Goal: Information Seeking & Learning: Learn about a topic

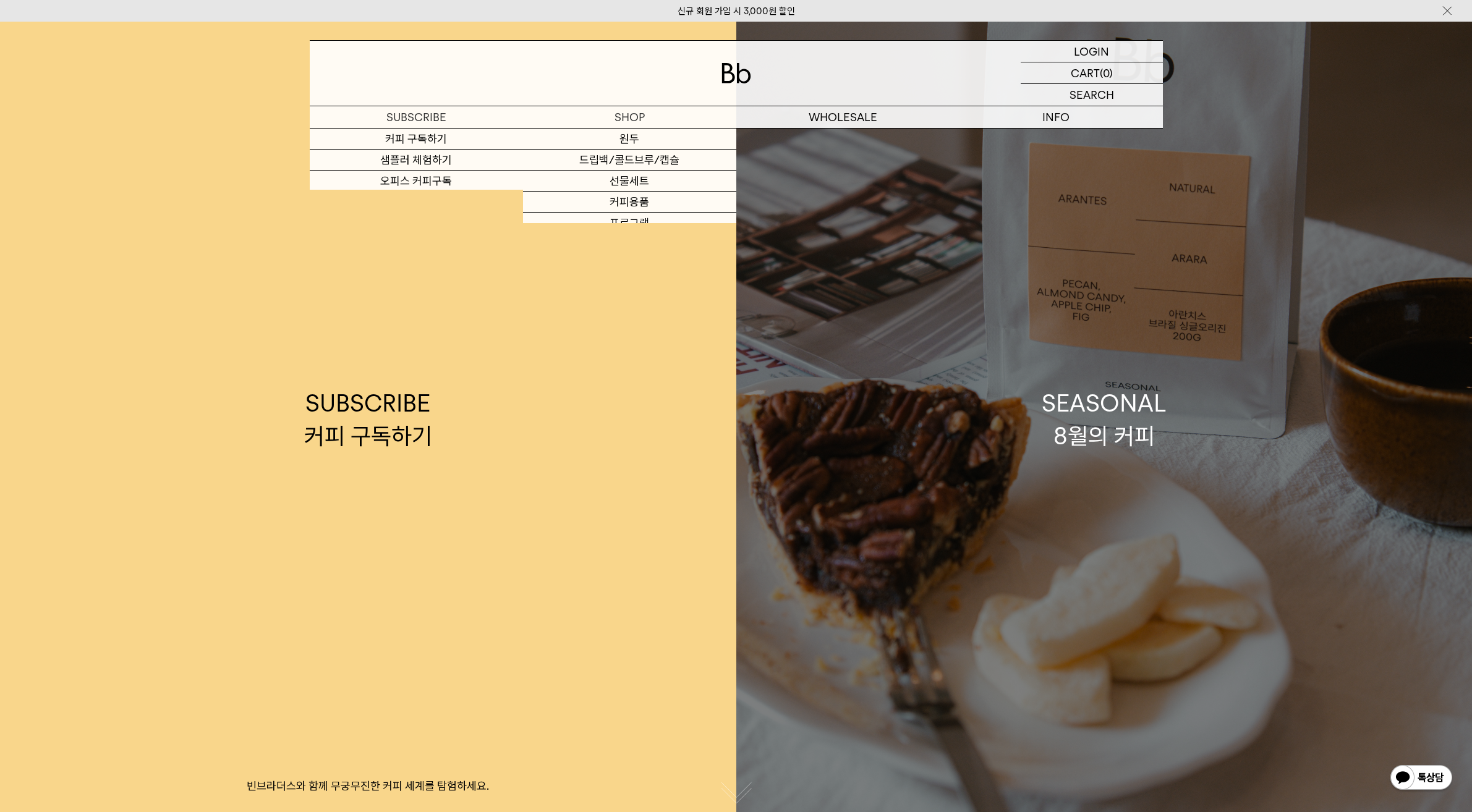
scroll to position [16, 0]
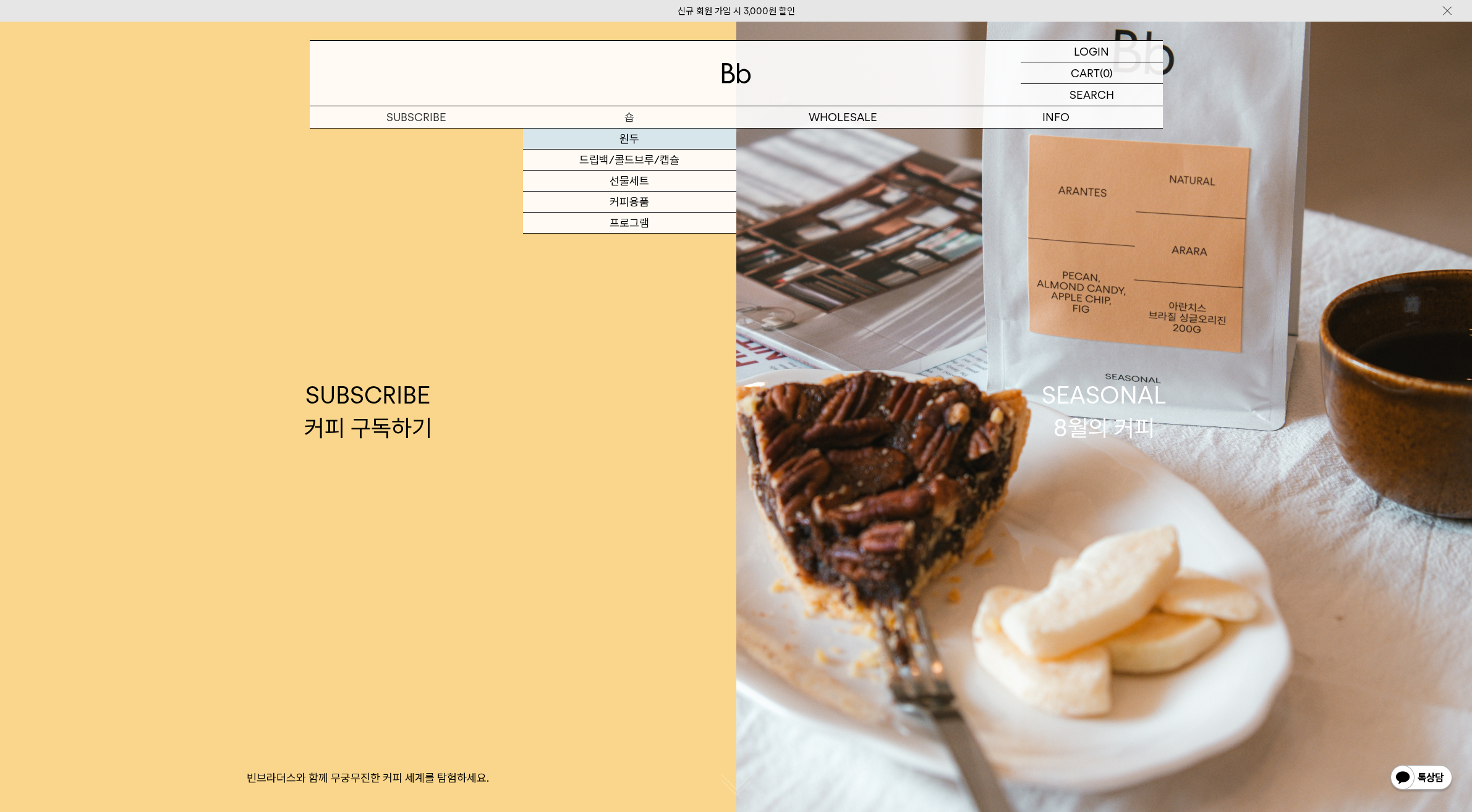
click at [643, 142] on link "원두" at bounding box center [630, 139] width 213 height 21
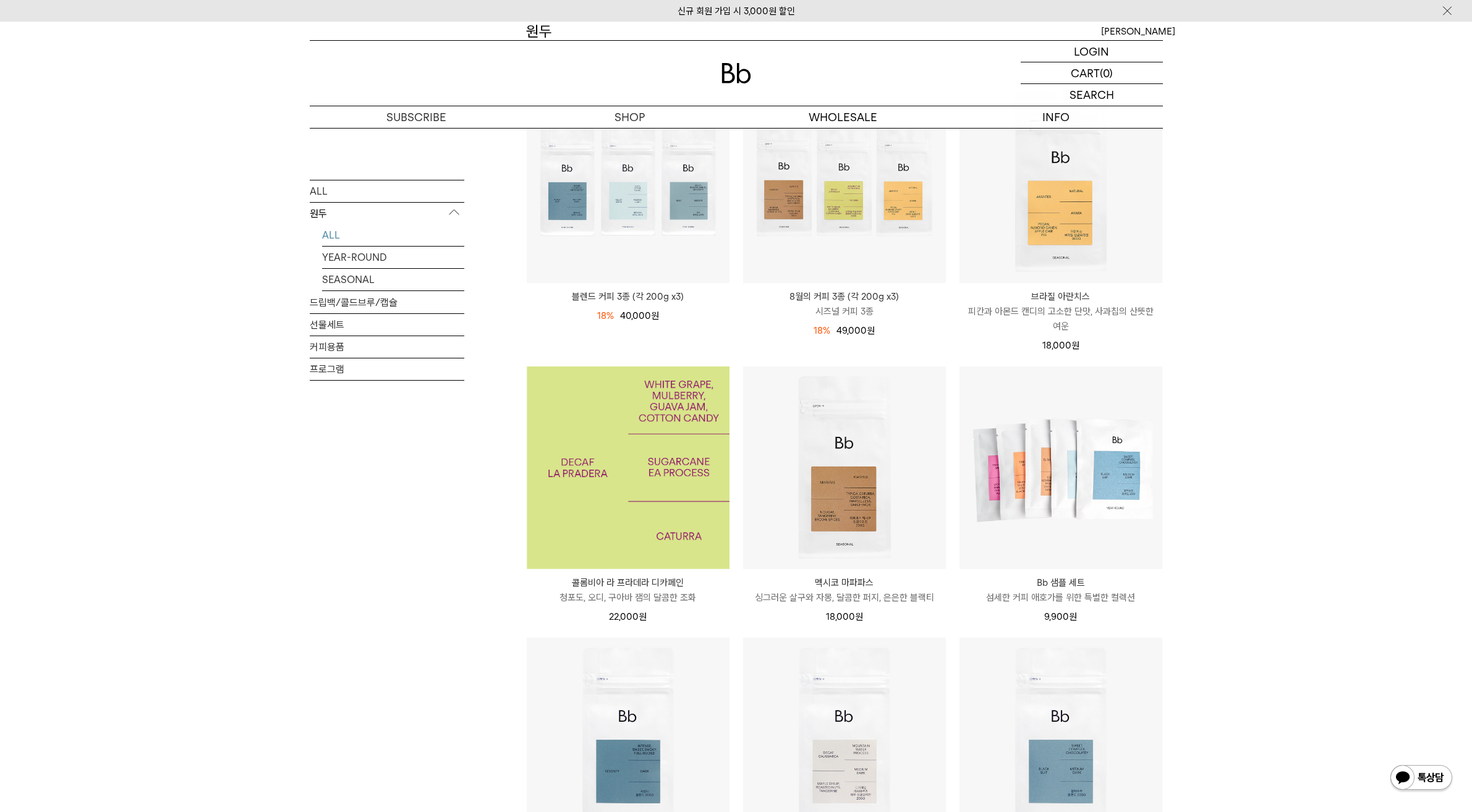
scroll to position [41, 0]
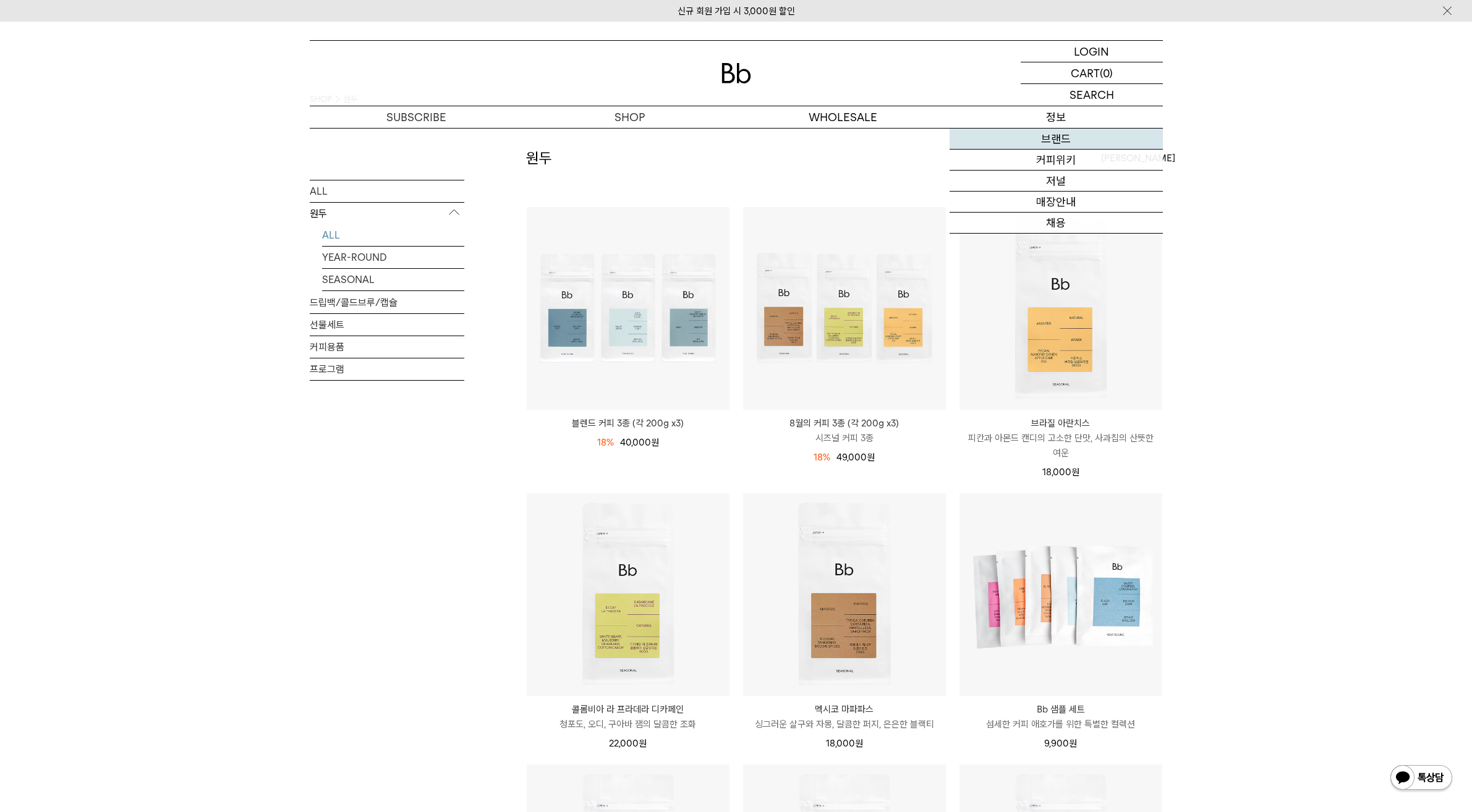
click at [1053, 136] on link "브랜드" at bounding box center [1056, 139] width 213 height 21
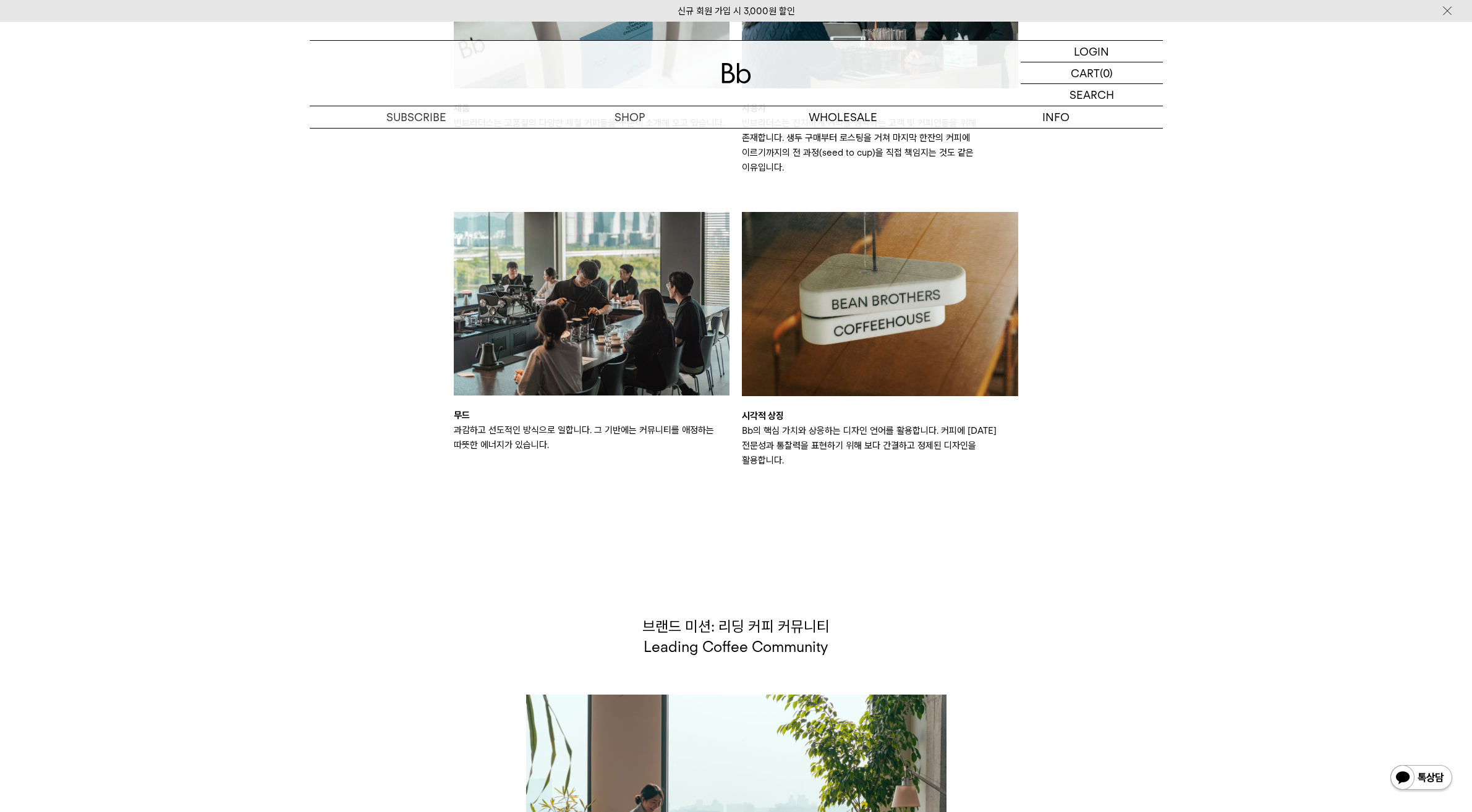
scroll to position [2008, 0]
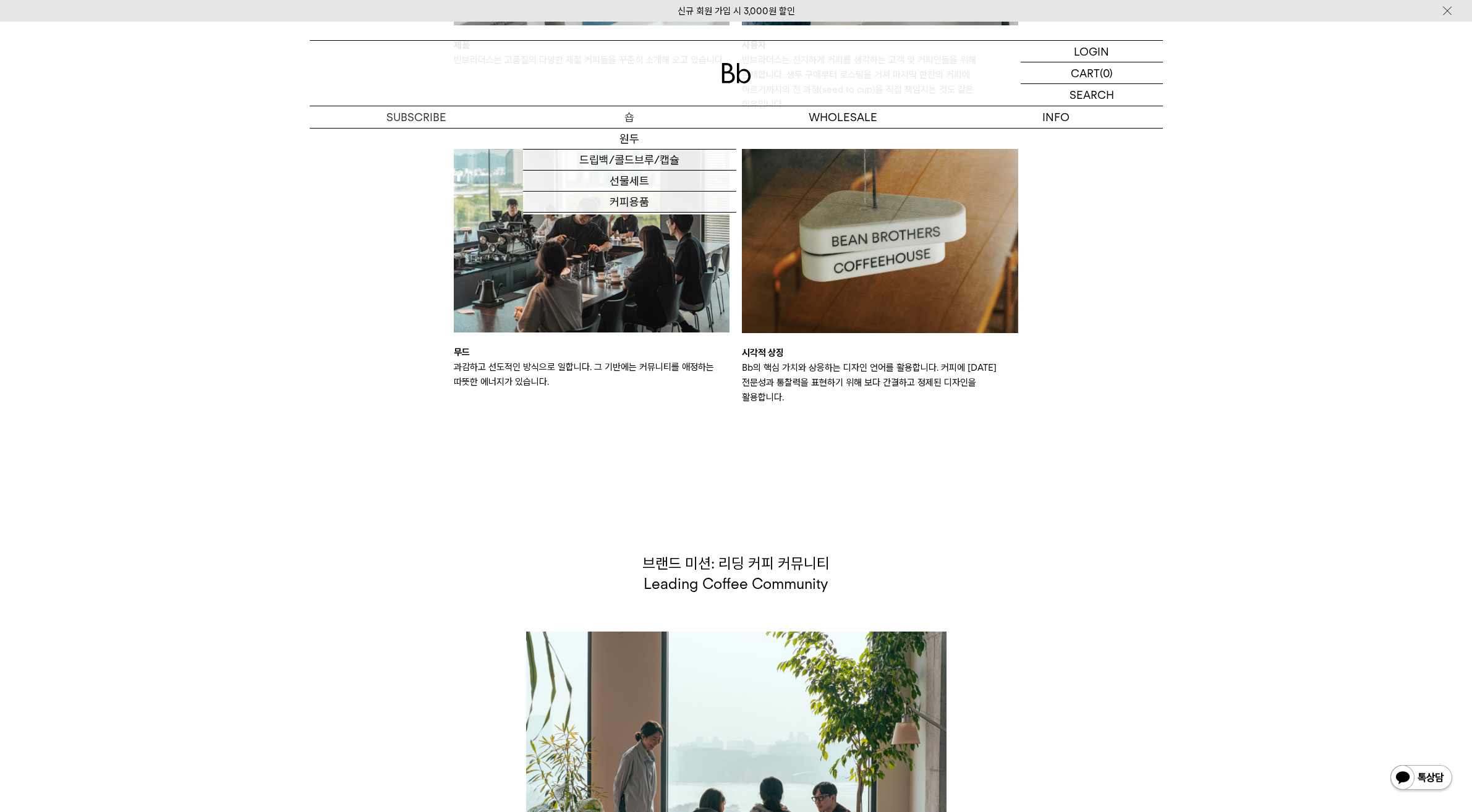
click at [652, 121] on p "숍" at bounding box center [630, 117] width 213 height 22
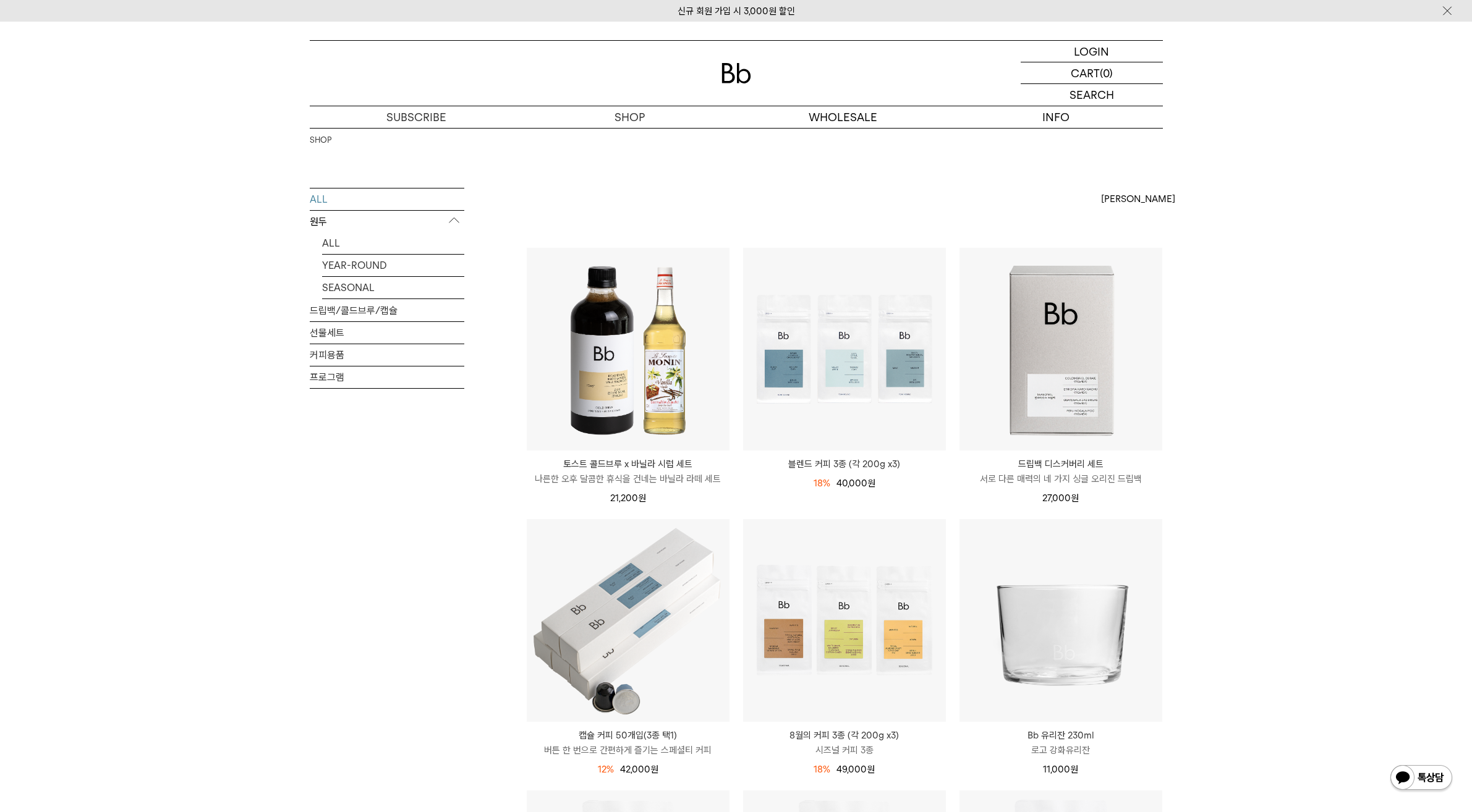
click at [854, 126] on p "도매" at bounding box center [842, 117] width 213 height 22
click at [1037, 131] on link "브랜드" at bounding box center [1056, 139] width 213 height 21
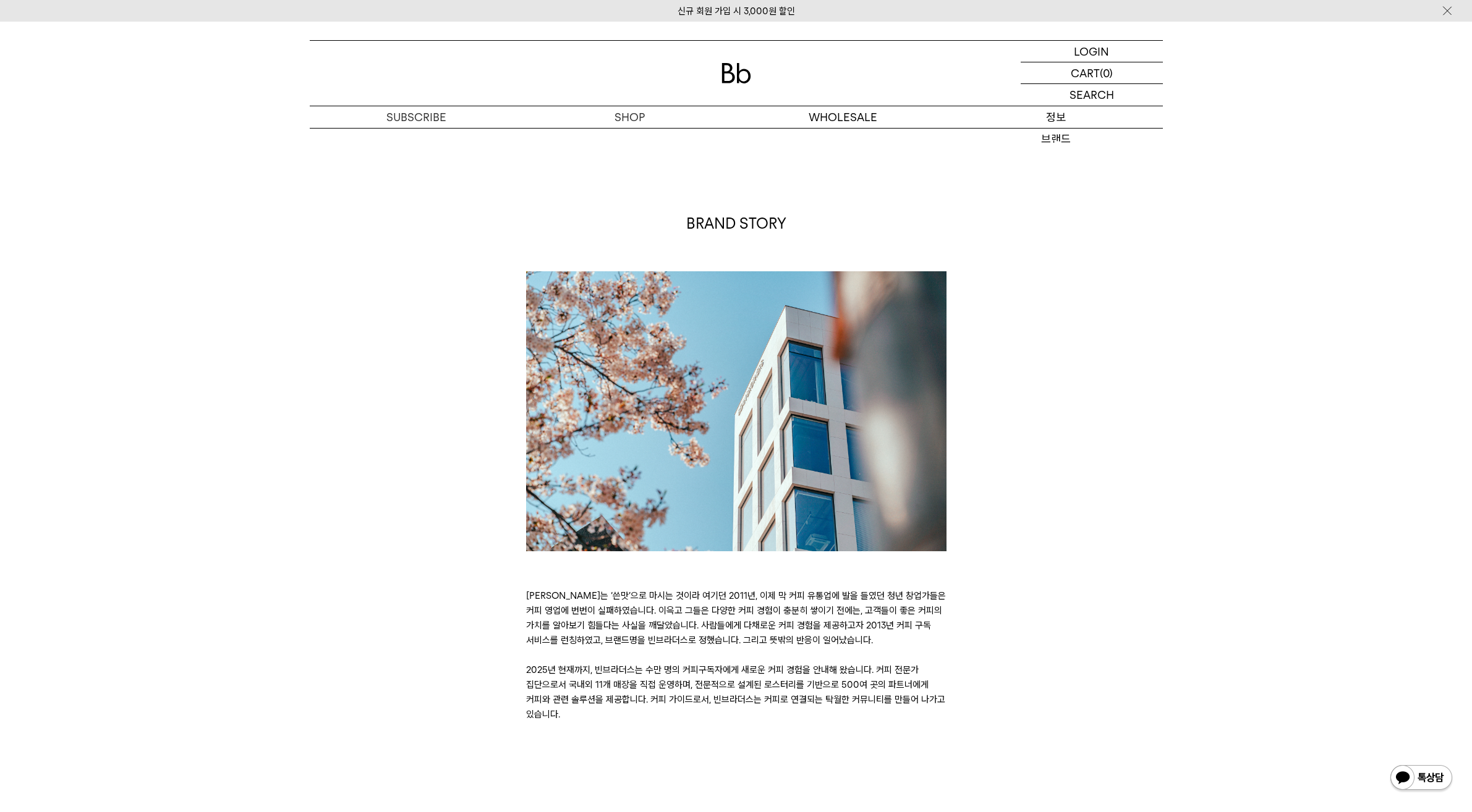
click at [1054, 120] on p "정보" at bounding box center [1056, 117] width 213 height 22
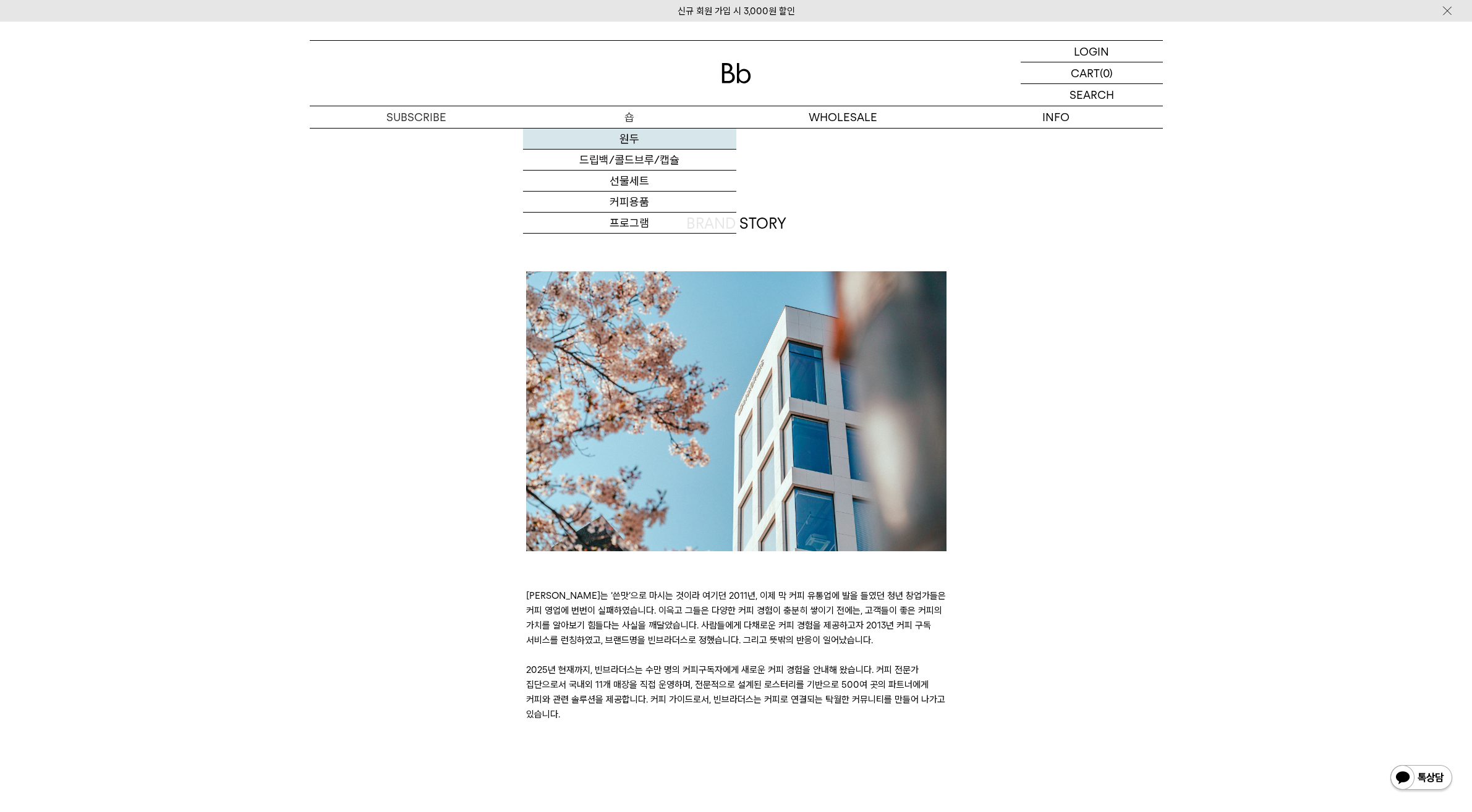
click at [643, 143] on link "원두" at bounding box center [630, 139] width 213 height 21
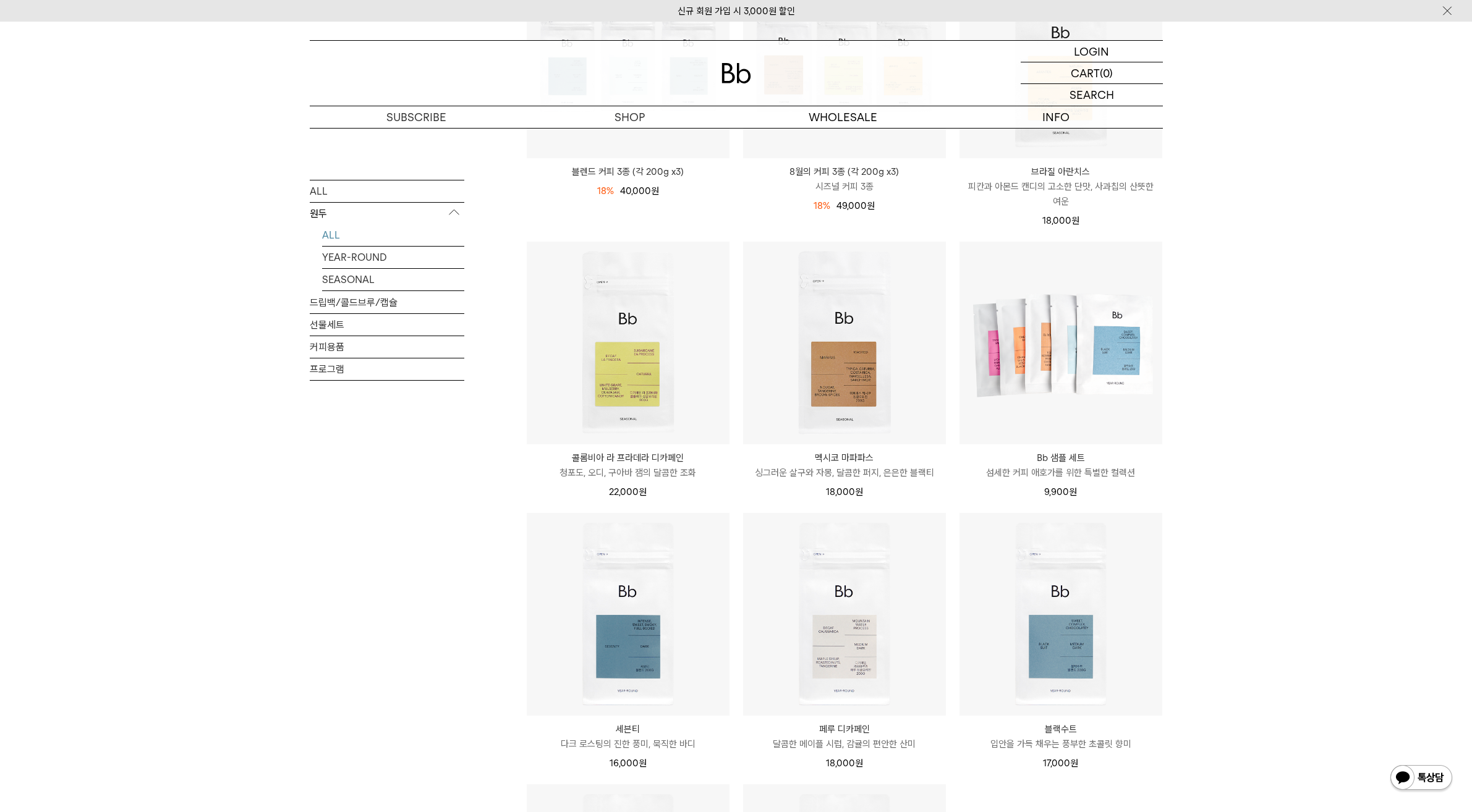
scroll to position [572, 0]
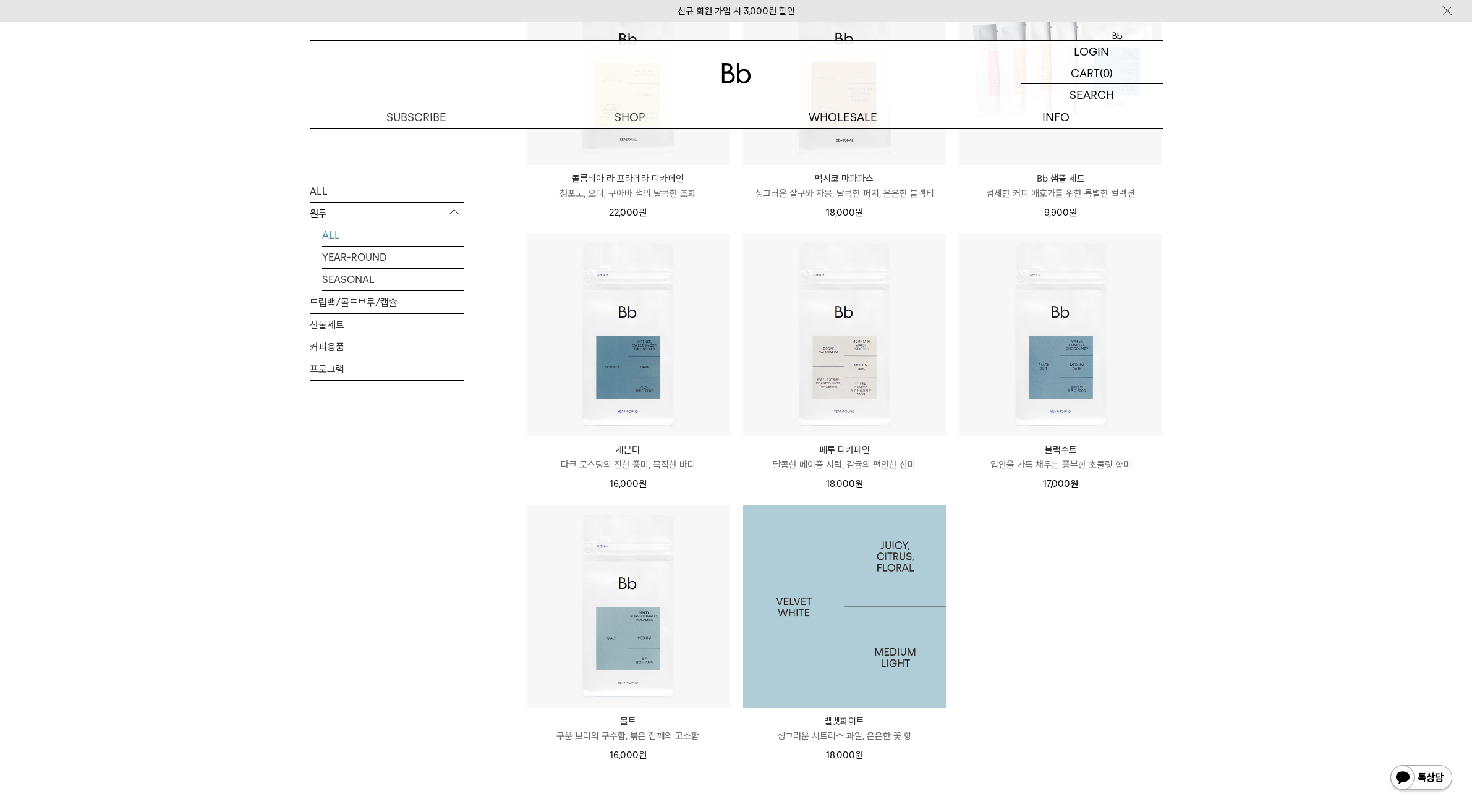
click at [874, 575] on img at bounding box center [844, 606] width 203 height 203
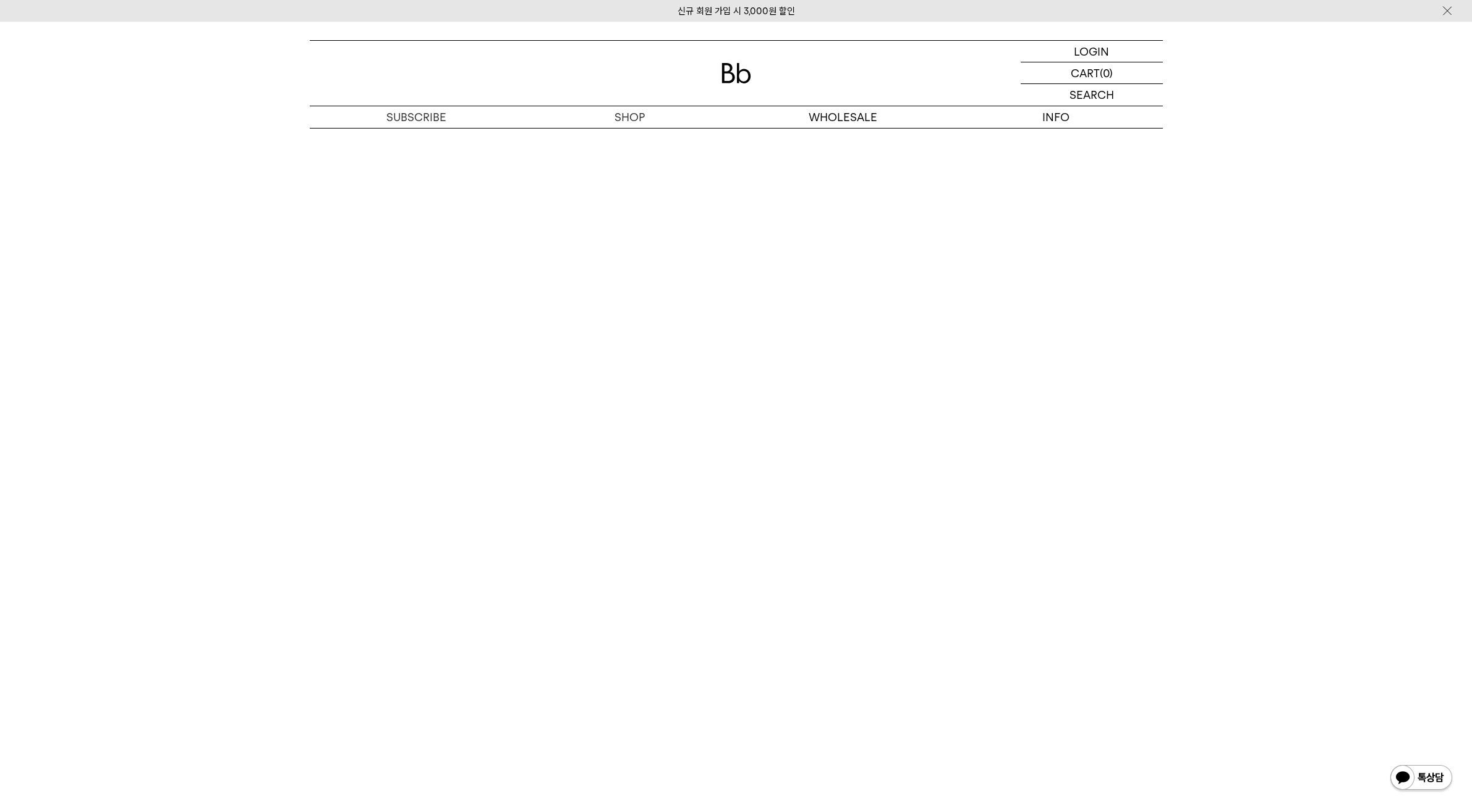
scroll to position [2997, 0]
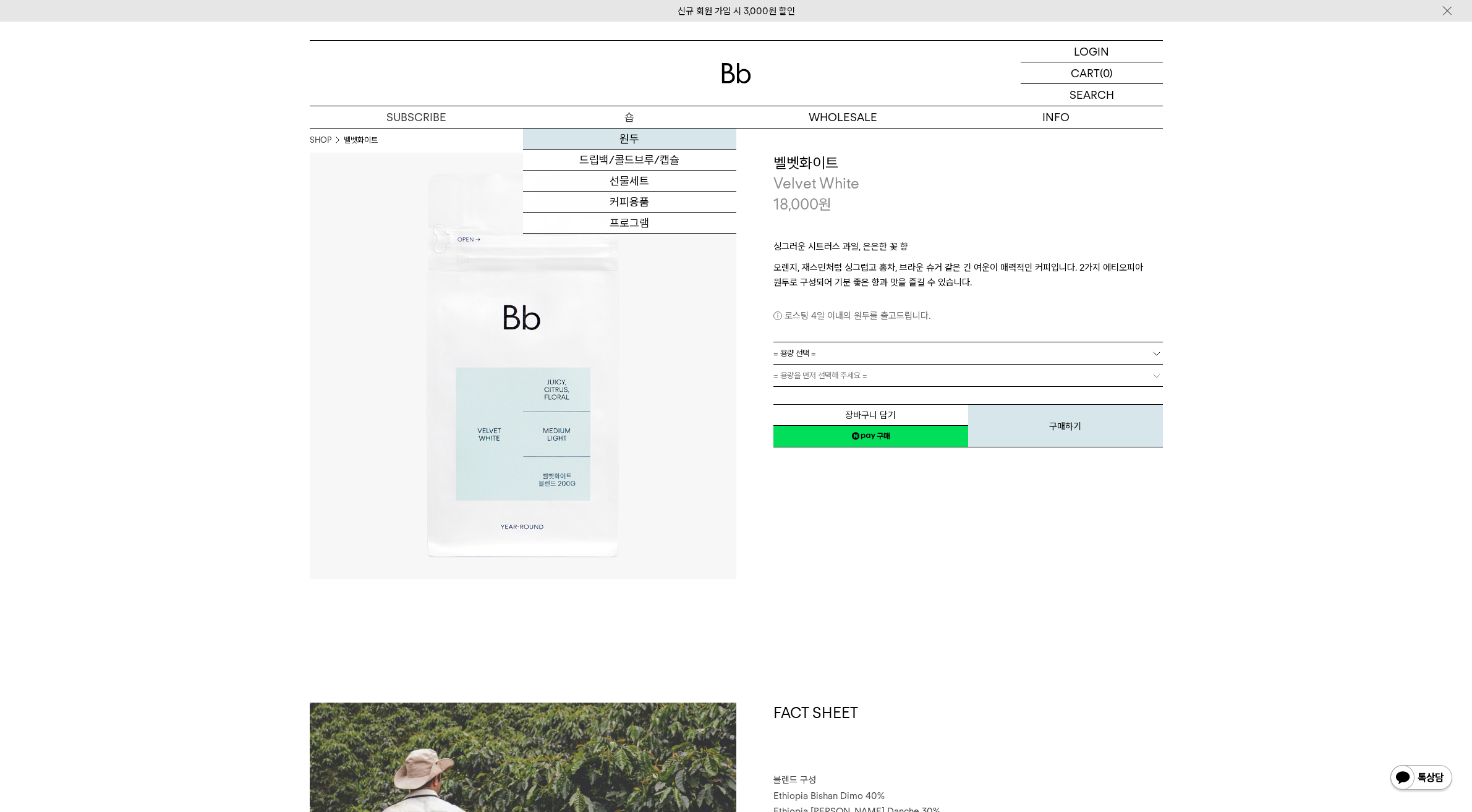
click at [623, 142] on link "원두" at bounding box center [630, 139] width 213 height 21
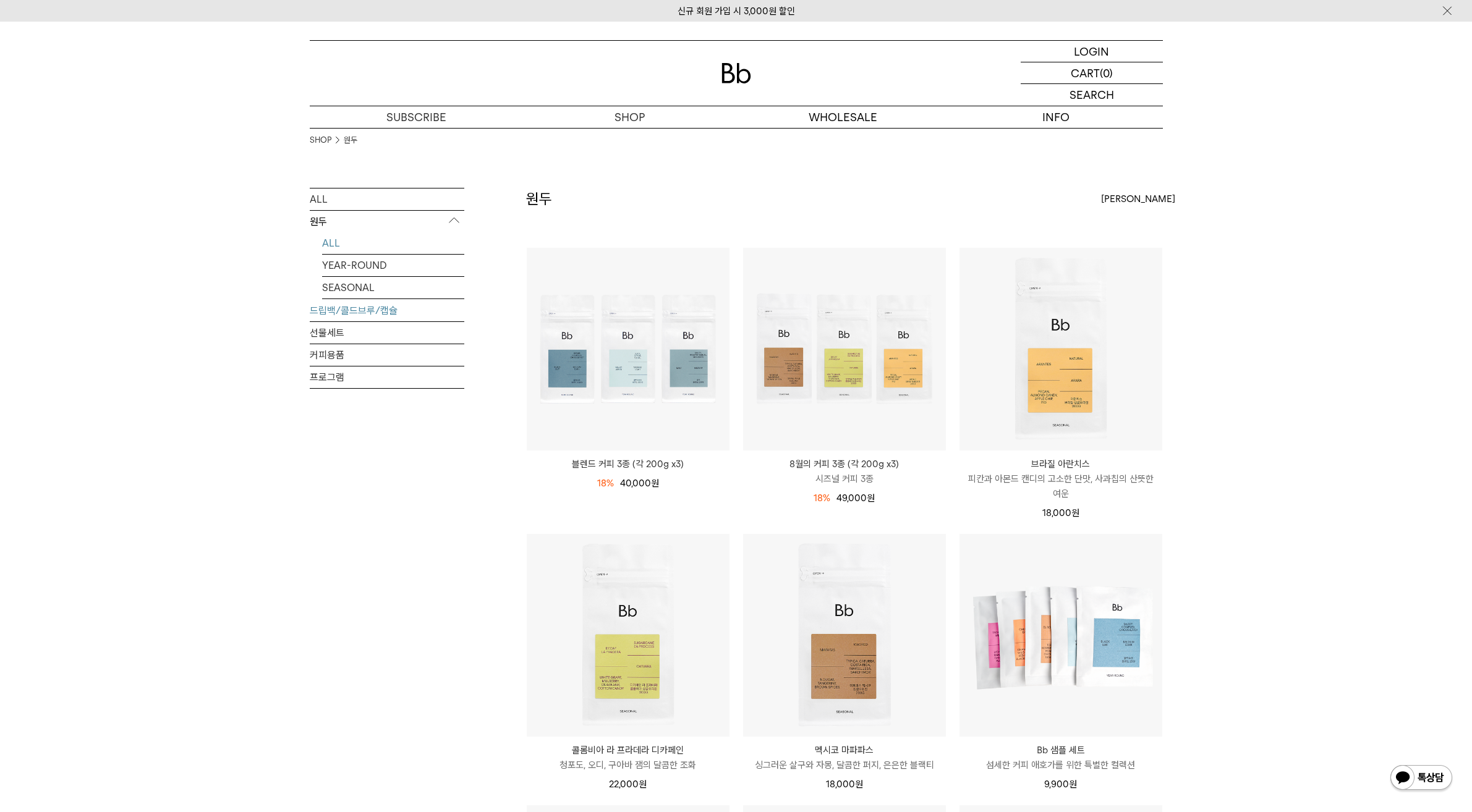
click at [358, 317] on link "드립백/콜드브루/캡슐" at bounding box center [387, 311] width 154 height 22
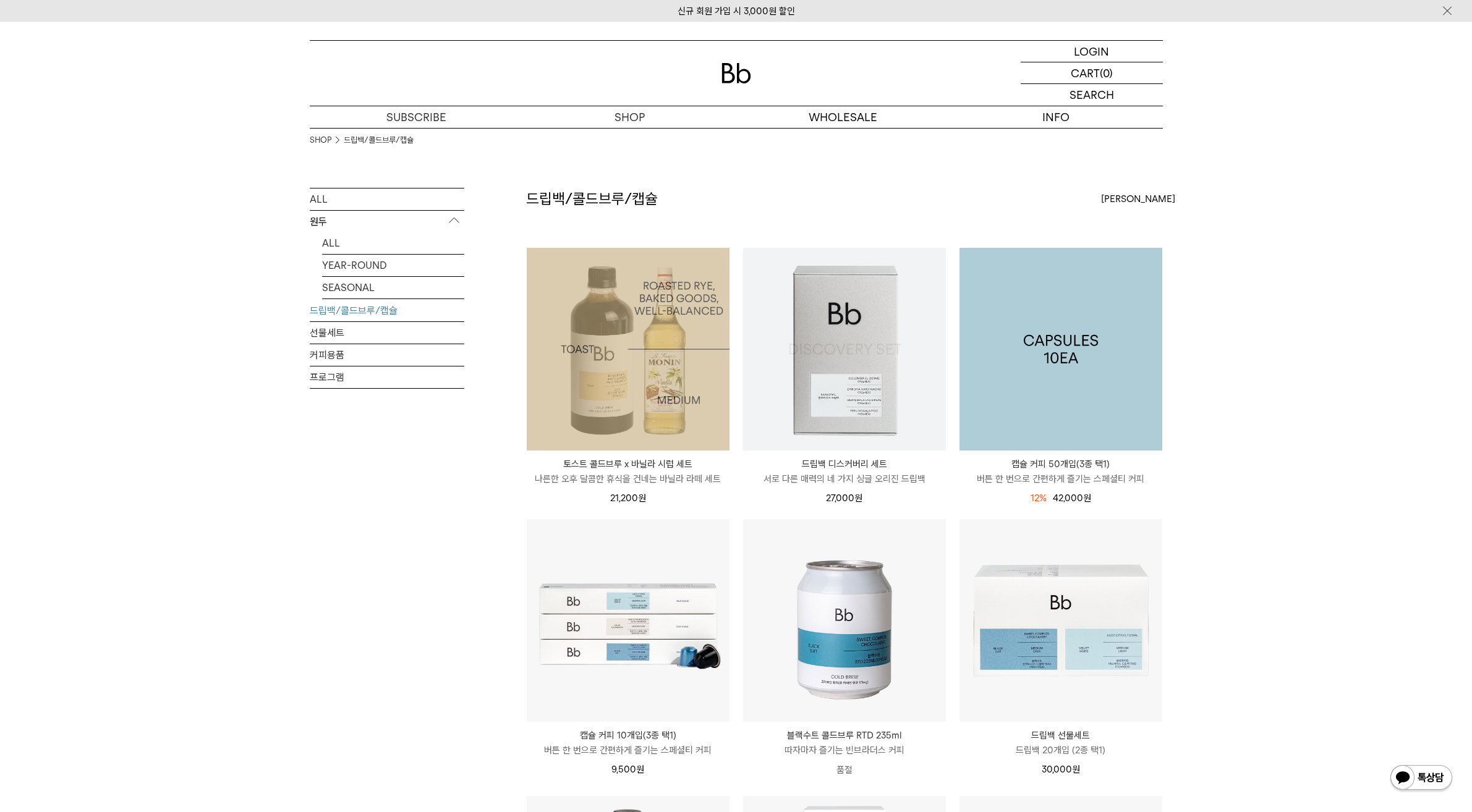
scroll to position [16, 0]
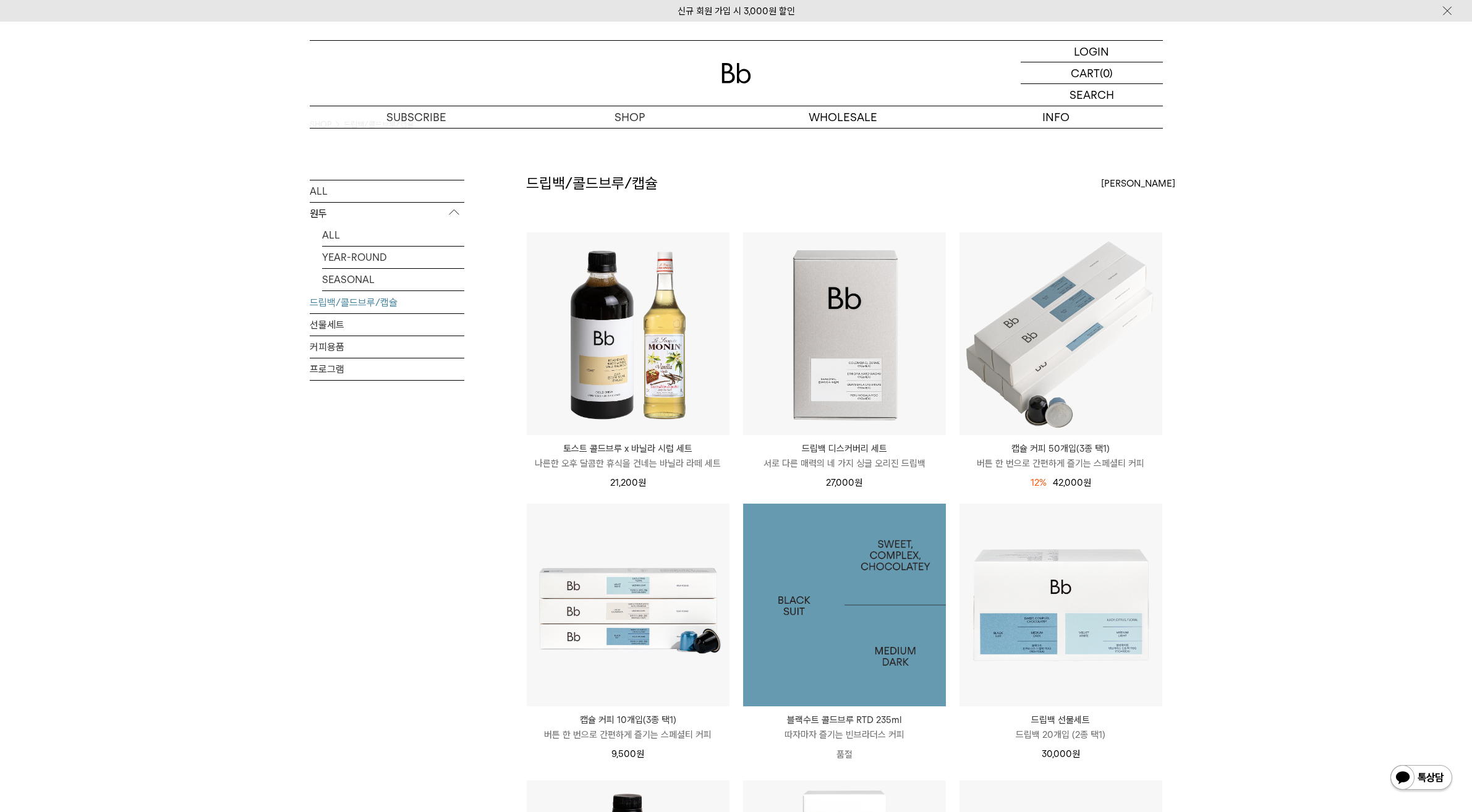
click at [900, 538] on img at bounding box center [844, 606] width 203 height 203
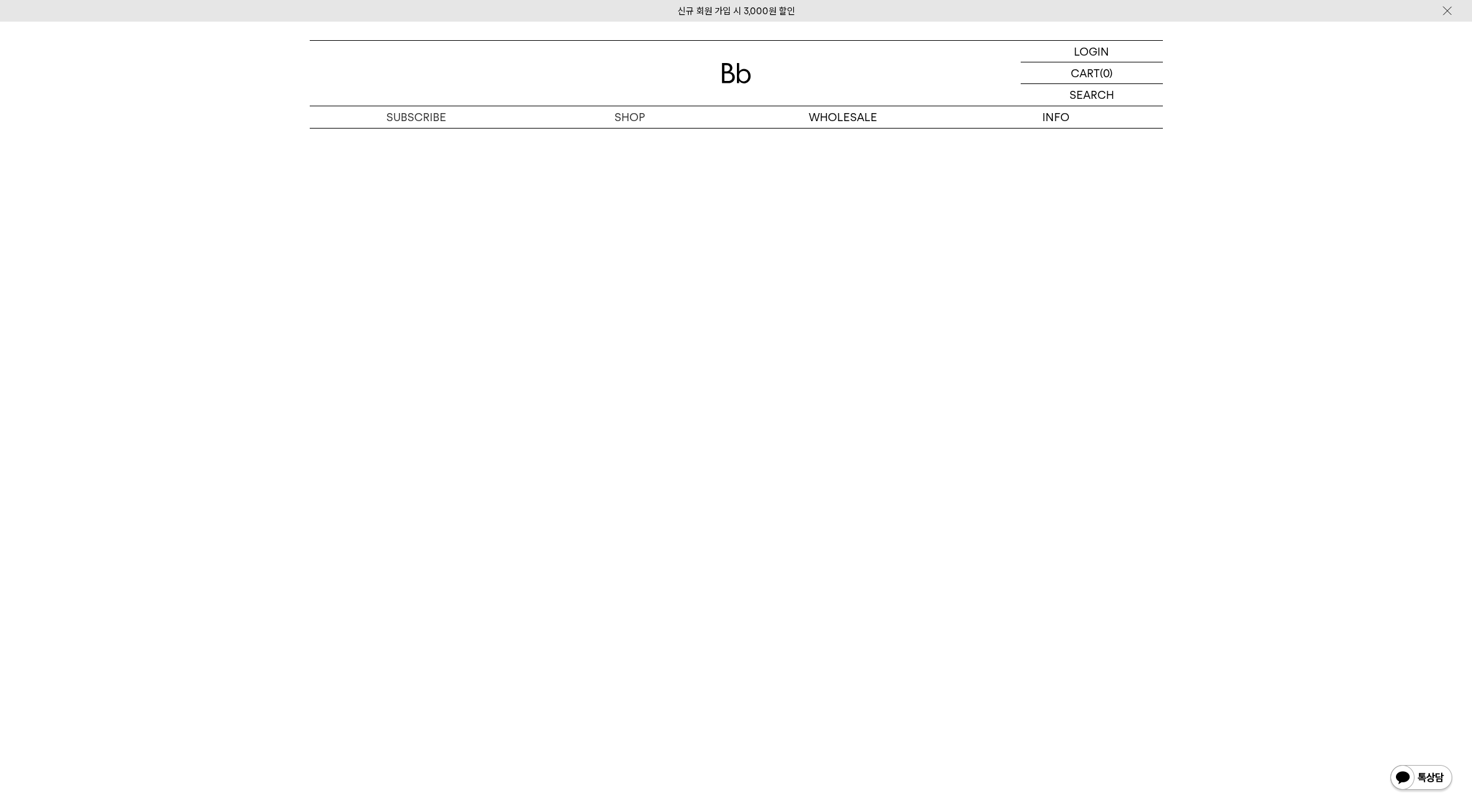
scroll to position [1947, 0]
click at [1043, 156] on link "커피위키" at bounding box center [1056, 160] width 213 height 21
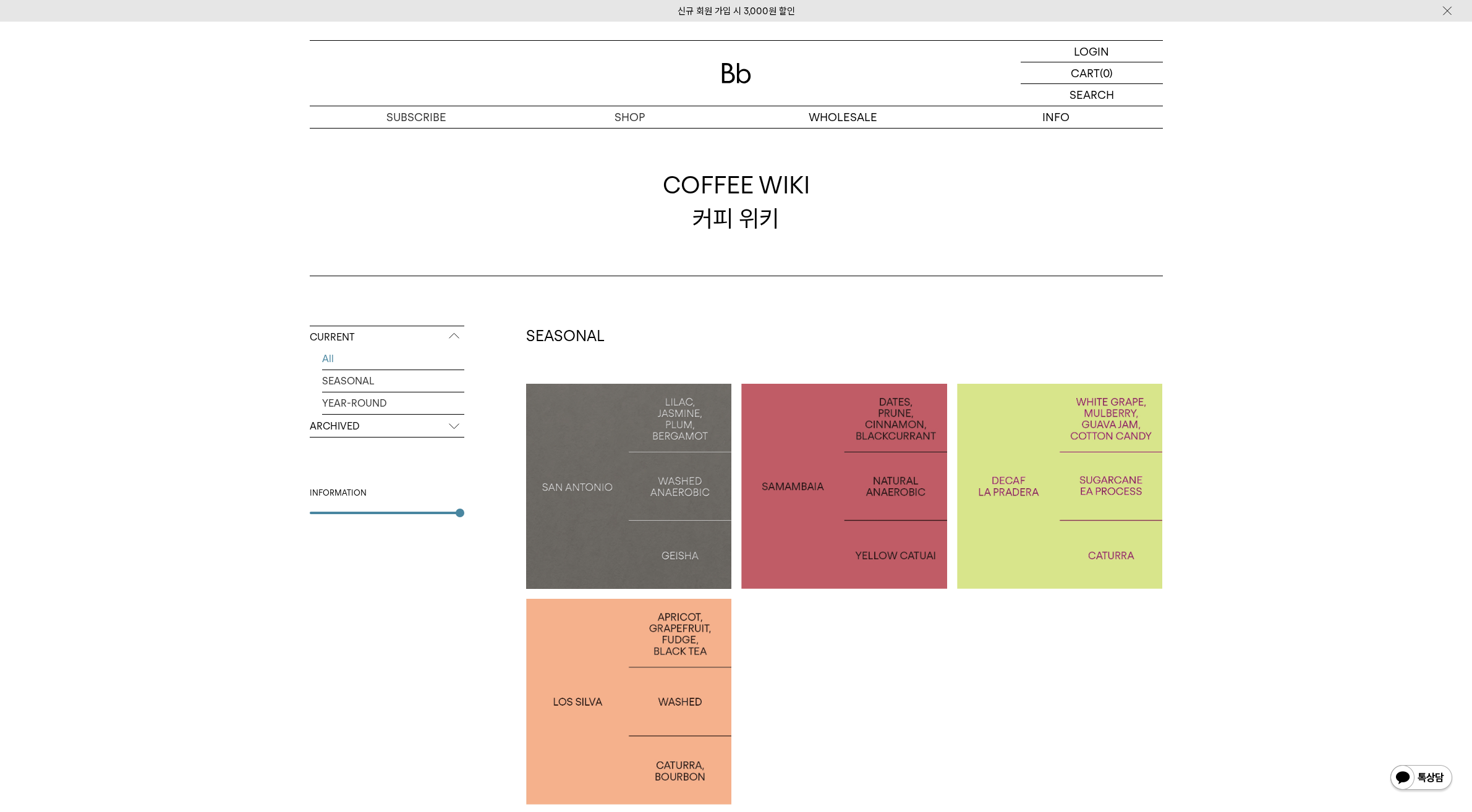
click at [586, 435] on div at bounding box center [629, 486] width 206 height 206
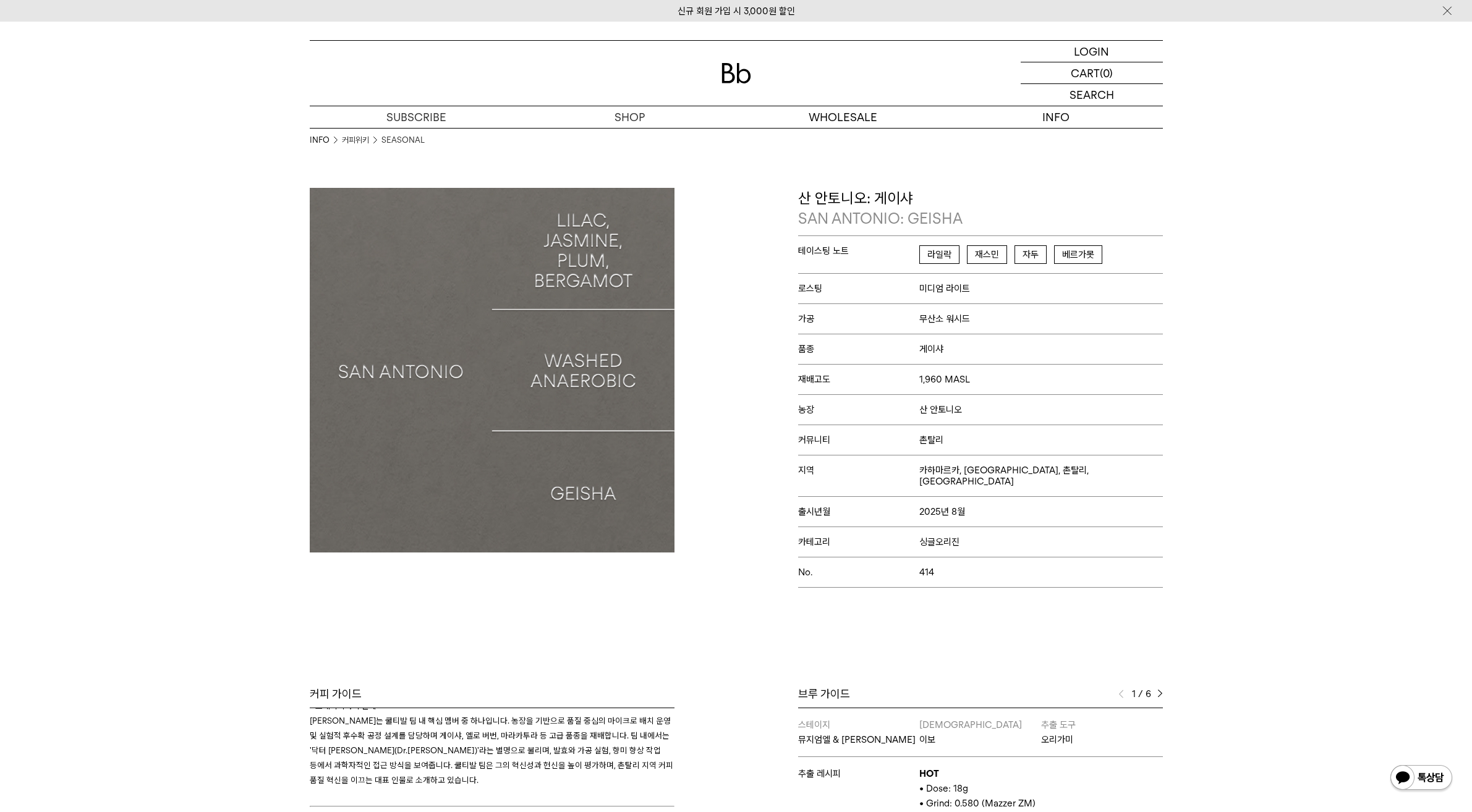
click at [1159, 690] on img at bounding box center [1160, 693] width 5 height 8
